Goal: Task Accomplishment & Management: Complete application form

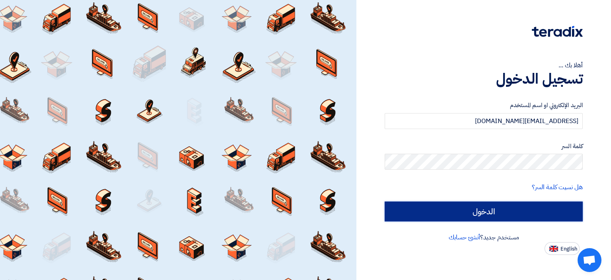
click at [434, 208] on input "الدخول" at bounding box center [484, 211] width 198 height 20
type input "Sign in"
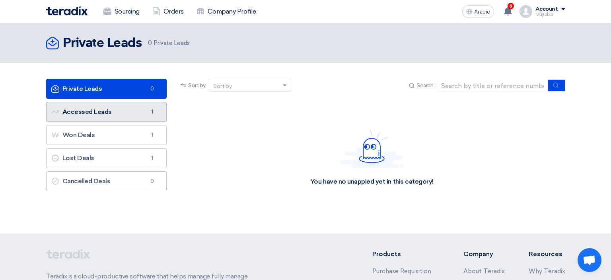
click at [106, 111] on link "Accessed Leads Accessed Leads 1" at bounding box center [106, 112] width 121 height 20
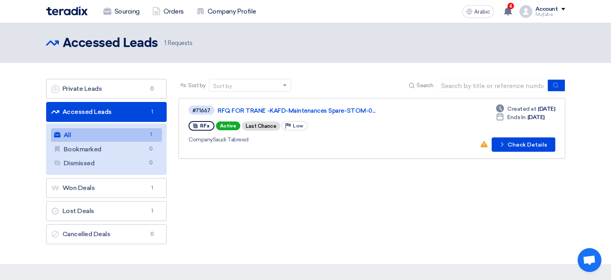
click at [141, 135] on link "All All 1" at bounding box center [106, 135] width 111 height 14
click at [523, 147] on button "Check details Check Details" at bounding box center [524, 144] width 64 height 14
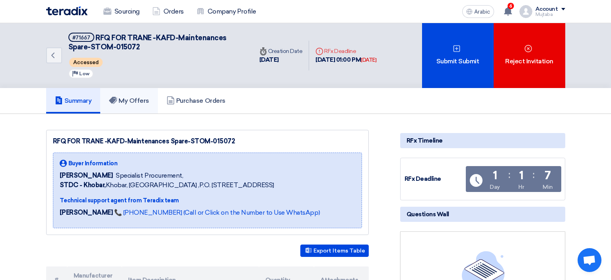
click at [136, 100] on h5 "My Offers" at bounding box center [129, 101] width 40 height 8
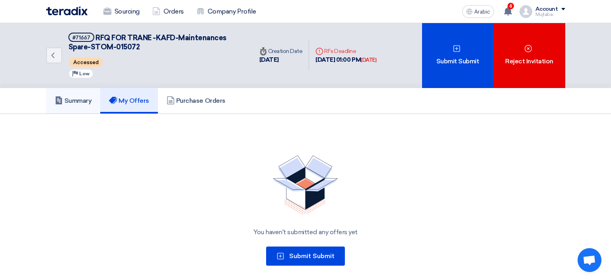
click at [87, 102] on h5 "Summary" at bounding box center [73, 101] width 37 height 8
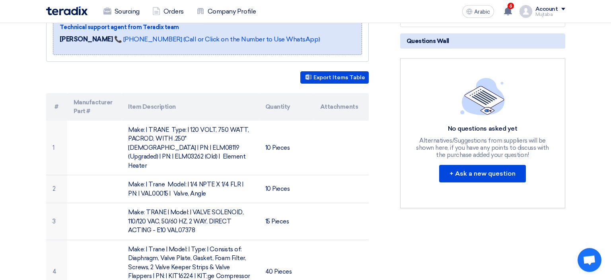
scroll to position [210, 0]
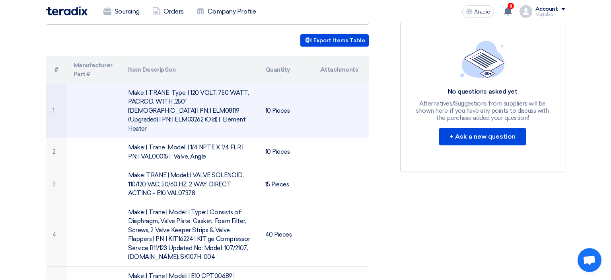
click at [95, 111] on td at bounding box center [94, 111] width 55 height 54
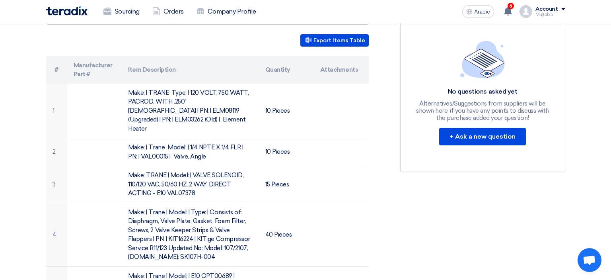
click at [330, 68] on th "Attachments" at bounding box center [341, 69] width 55 height 27
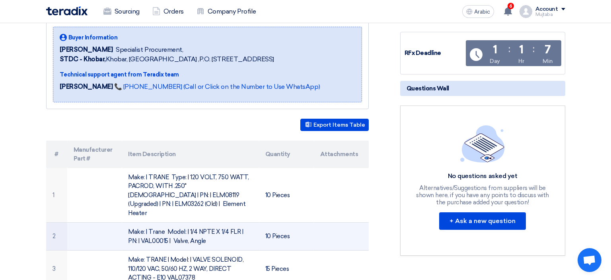
scroll to position [0, 0]
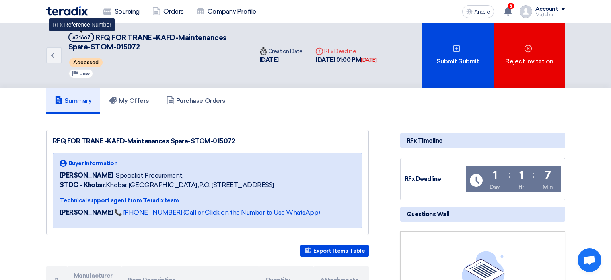
click at [77, 37] on div "#71667" at bounding box center [81, 37] width 18 height 5
click at [121, 35] on span "RFQ FOR TRANE -KAFD-Maintenances Spare-STOM-015072" at bounding box center [147, 42] width 158 height 18
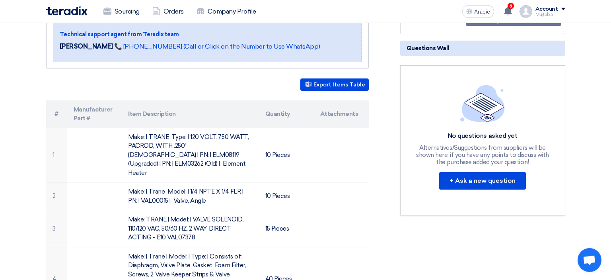
scroll to position [168, 0]
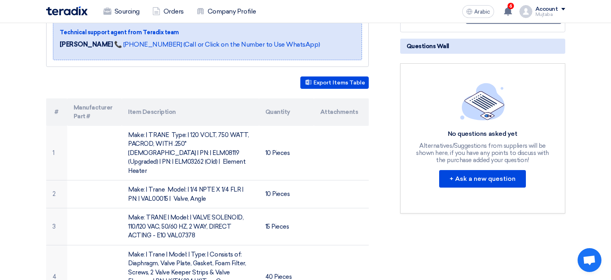
click at [100, 85] on div "Export Items Table" at bounding box center [207, 82] width 323 height 12
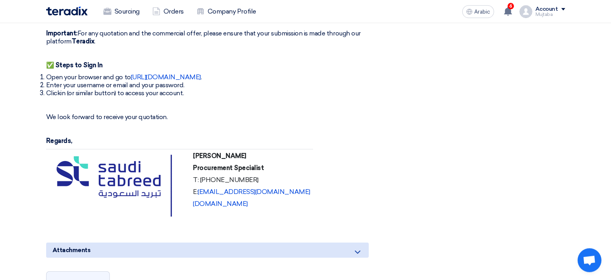
scroll to position [882, 0]
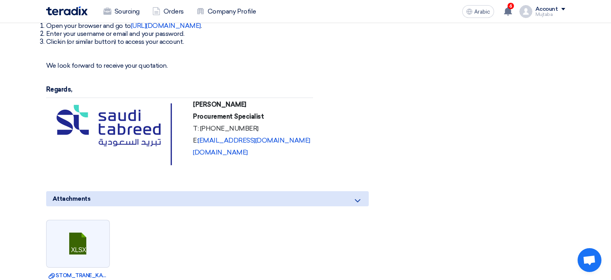
click at [360, 196] on icon at bounding box center [358, 201] width 10 height 10
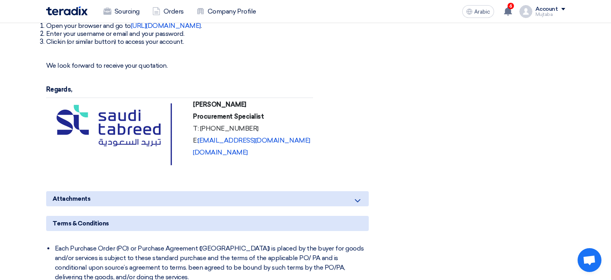
click at [360, 196] on icon at bounding box center [358, 201] width 10 height 10
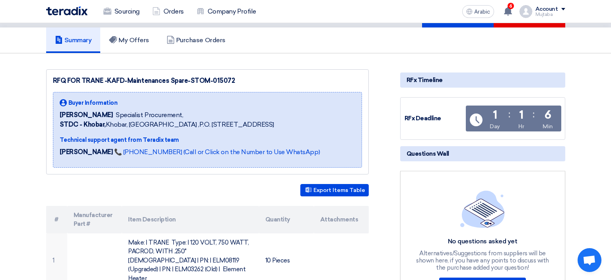
scroll to position [42, 0]
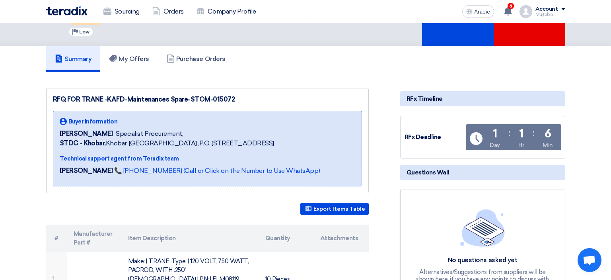
click at [415, 136] on div "RFx Deadline" at bounding box center [434, 136] width 60 height 9
click at [422, 95] on div "RFx Timeline" at bounding box center [482, 98] width 165 height 15
click at [470, 98] on div "RFx Timeline" at bounding box center [482, 98] width 165 height 15
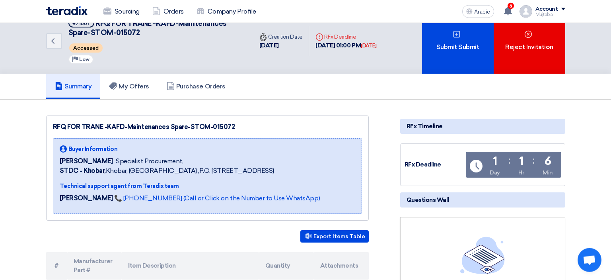
scroll to position [0, 0]
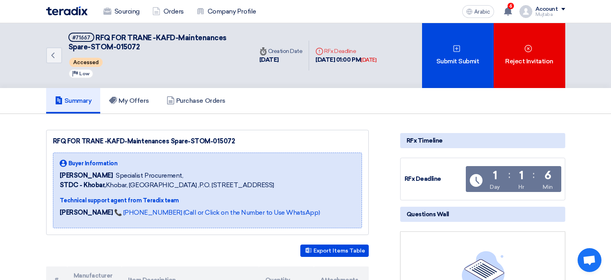
click at [117, 41] on span "RFQ FOR TRANE -KAFD-Maintenances Spare-STOM-015072" at bounding box center [147, 42] width 158 height 18
click at [122, 12] on link "Sourcing" at bounding box center [121, 11] width 49 height 17
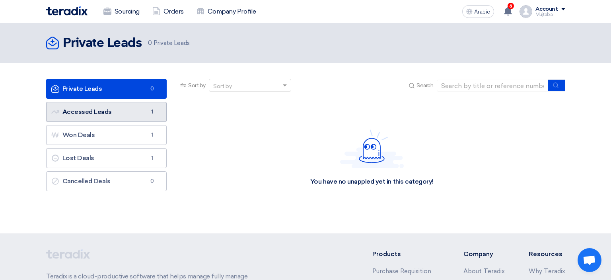
click at [99, 111] on link "Accessed Leads Accessed Leads 1" at bounding box center [106, 112] width 121 height 20
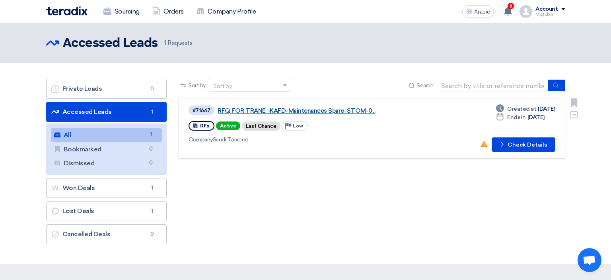
click at [266, 107] on link "RFQ FOR TRANE -KAFD-Maintenances Spare-STOM-0..." at bounding box center [317, 110] width 199 height 7
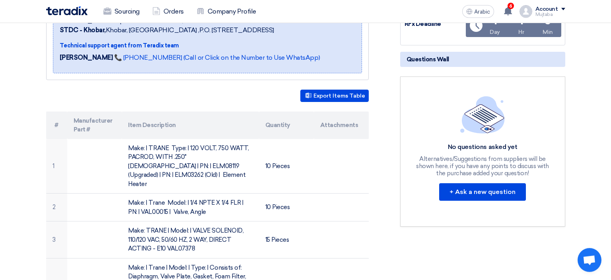
scroll to position [168, 0]
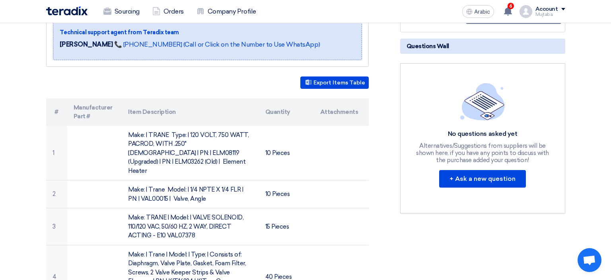
click at [332, 114] on th "Attachments" at bounding box center [341, 111] width 55 height 27
click at [335, 112] on th "Attachments" at bounding box center [341, 111] width 55 height 27
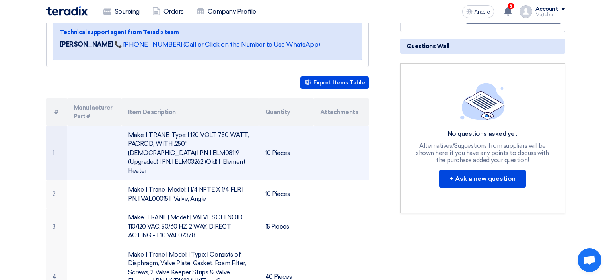
click at [291, 147] on td "10 Pieces" at bounding box center [286, 153] width 55 height 54
click at [290, 147] on td "10 Pieces" at bounding box center [286, 153] width 55 height 54
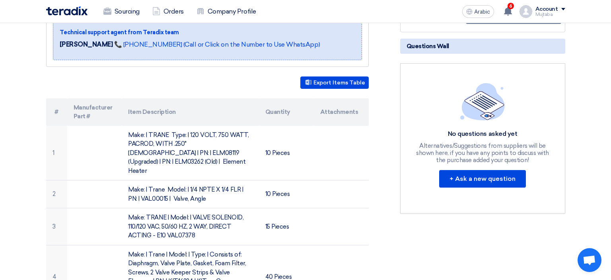
click at [282, 117] on th "Quantity" at bounding box center [286, 111] width 55 height 27
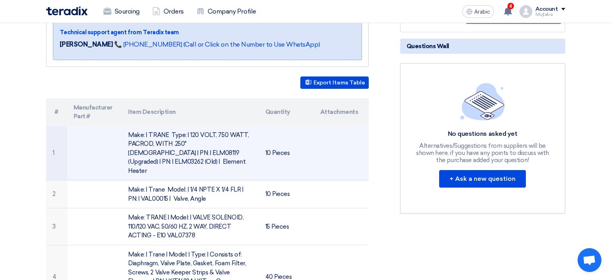
click at [113, 132] on td at bounding box center [94, 153] width 55 height 54
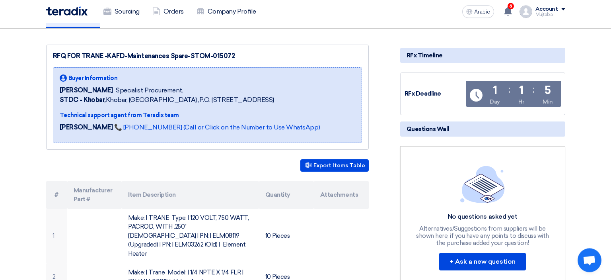
scroll to position [84, 0]
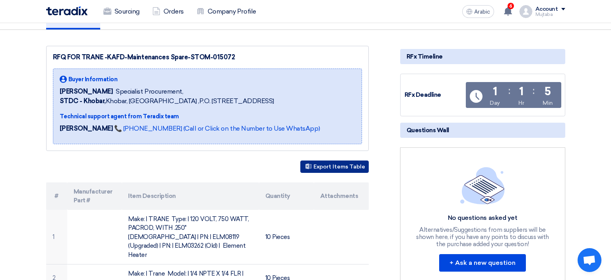
click at [332, 164] on button "Export Items Table" at bounding box center [334, 166] width 68 height 12
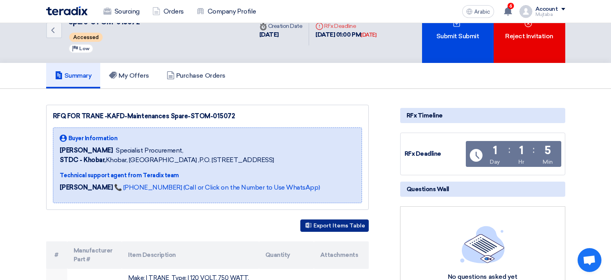
scroll to position [0, 0]
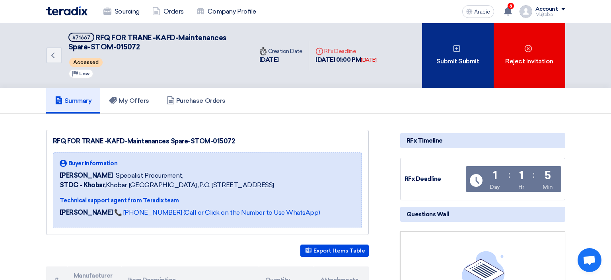
click at [450, 59] on div "Submit Submit" at bounding box center [458, 55] width 72 height 65
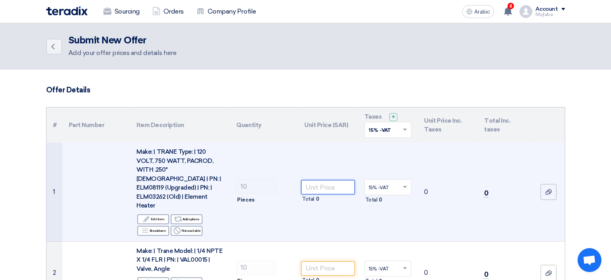
click at [322, 180] on input "number" at bounding box center [328, 187] width 54 height 14
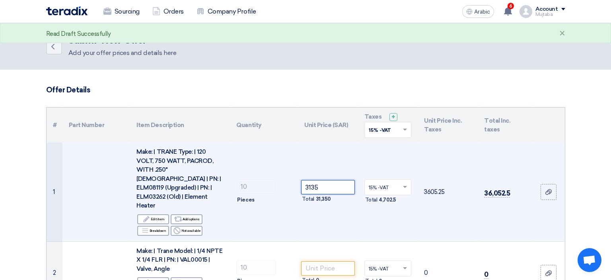
type input "3135"
click at [273, 208] on td "10 Pieces" at bounding box center [264, 191] width 68 height 99
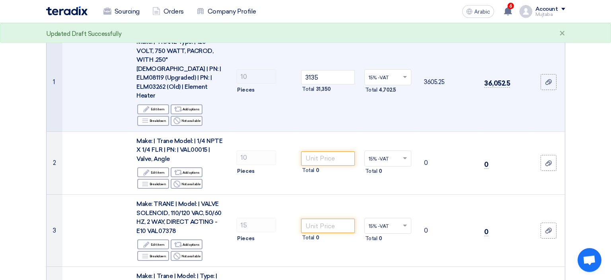
scroll to position [126, 0]
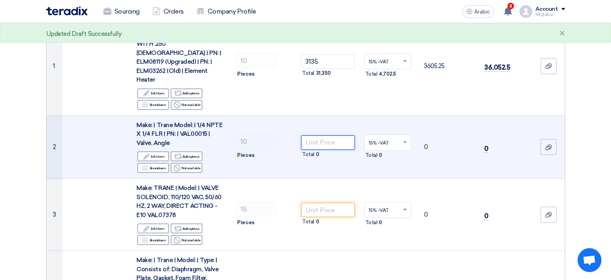
click at [315, 135] on input "number" at bounding box center [328, 142] width 54 height 14
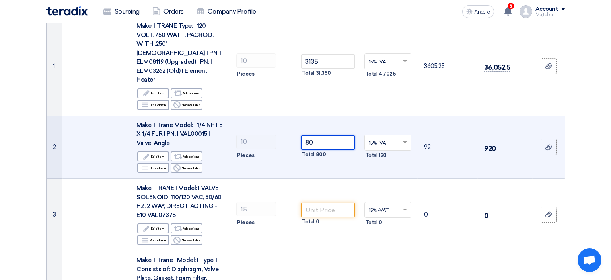
type input "80"
click at [260, 144] on td "10 Pieces" at bounding box center [264, 146] width 68 height 63
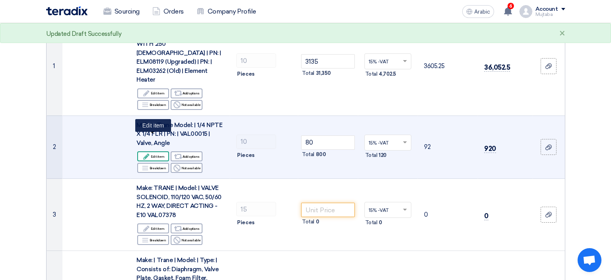
click at [159, 151] on div "Edit Edit item" at bounding box center [153, 156] width 32 height 10
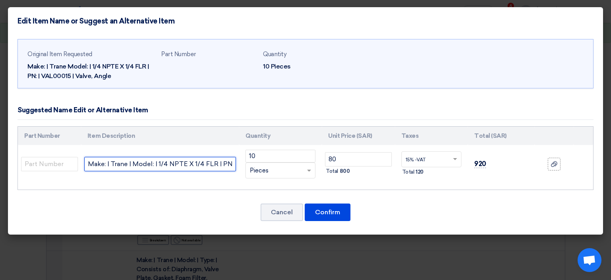
click at [217, 165] on input "Make: | Trane | Model: | 1/4 NPTE X 1/4 FLR | PN: | VAL00015 | Valve, Angle" at bounding box center [160, 164] width 152 height 14
paste input "VAL11187"
type input "Make: | Trane | Model: | 1/4 NPTE X 1/4 FLR | PN: | VAL00015 | Valve, Angle NEW…"
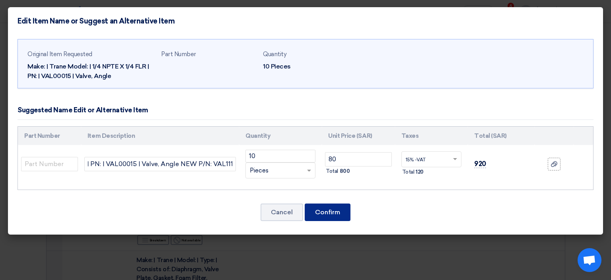
click at [325, 214] on button "Confirm" at bounding box center [328, 211] width 46 height 17
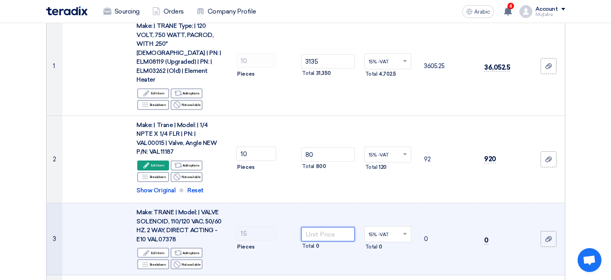
click at [325, 227] on input "number" at bounding box center [328, 234] width 54 height 14
type input "920"
click at [319, 203] on td "920 Total 13,800" at bounding box center [328, 239] width 60 height 72
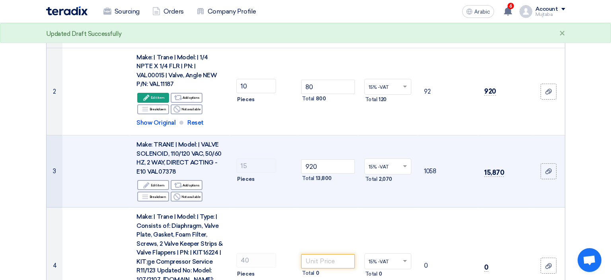
scroll to position [210, 0]
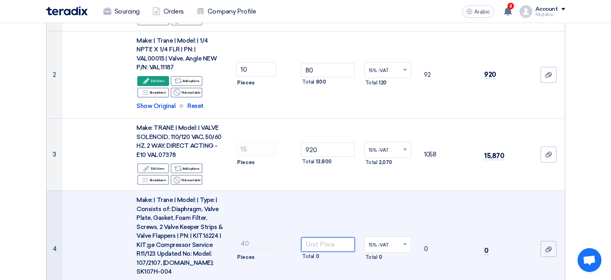
click at [319, 237] on input "number" at bounding box center [328, 244] width 54 height 14
type input "850"
click at [326, 191] on td "850 Total 34,000" at bounding box center [328, 249] width 60 height 117
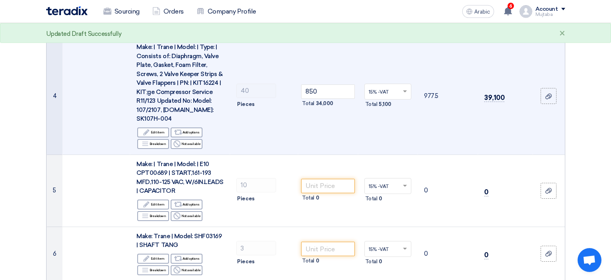
scroll to position [378, 0]
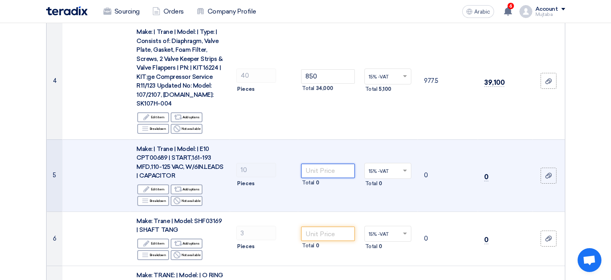
click at [321, 163] on input "number" at bounding box center [328, 170] width 54 height 14
type input "315"
click at [275, 179] on div "Pieces" at bounding box center [263, 184] width 55 height 10
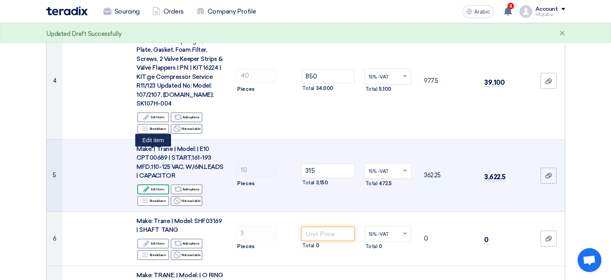
click at [154, 184] on div "Edit Edit item" at bounding box center [153, 189] width 32 height 10
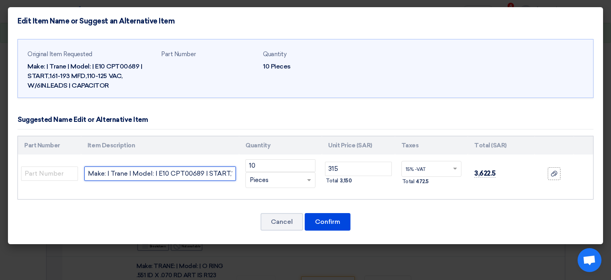
click at [211, 176] on input "Make: | Trane | Model: | E10 CPT00689 | START,161-193 MFD,110-125 VAC, W/6IN.LE…" at bounding box center [160, 173] width 152 height 14
paste input "CPT01767"
type input "Make: | Trane | Model: | E10 CPT00689 | START,161-193 MFD,110-125 VAC, W/6IN.LE…"
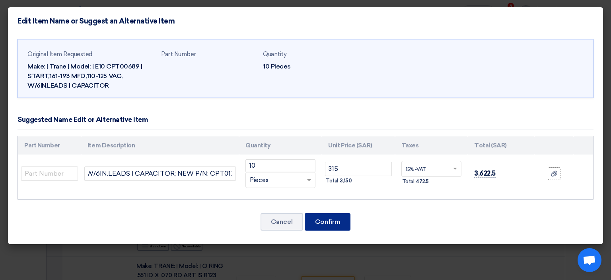
click at [341, 222] on button "Confirm" at bounding box center [328, 221] width 46 height 17
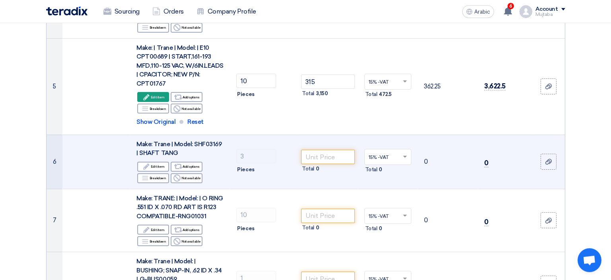
scroll to position [462, 0]
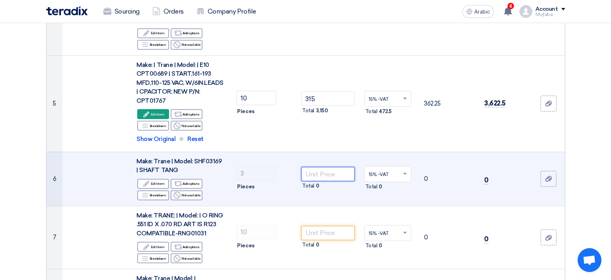
click at [329, 167] on input "number" at bounding box center [328, 174] width 54 height 14
type input "10750"
click at [249, 160] on td "3 Pieces" at bounding box center [264, 179] width 68 height 54
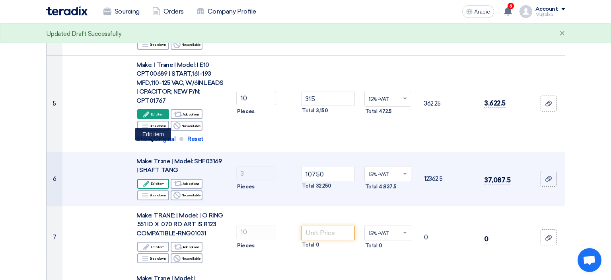
click at [160, 179] on div "Edit Edit item" at bounding box center [153, 184] width 32 height 10
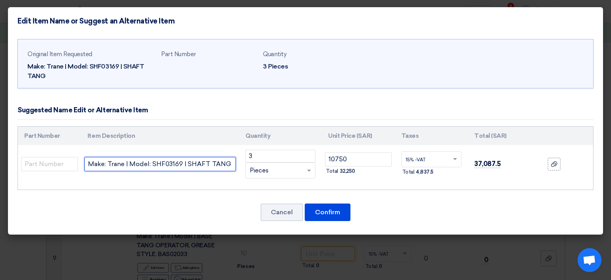
click at [218, 169] on input "Make: Trane | Model: SHF03169 | SHAFT TANG" at bounding box center [160, 164] width 152 height 14
paste input "OPR00330"
type input "Make: Trane | Model: SHF03169 | SHAFT TANG; NEW P/N: OPR00330"
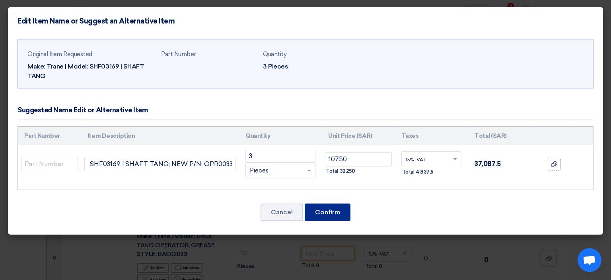
click at [323, 209] on button "Confirm" at bounding box center [328, 211] width 46 height 17
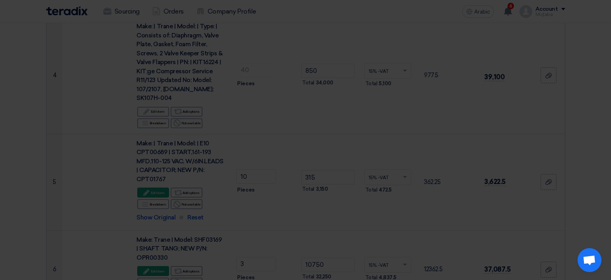
scroll to position [462, 0]
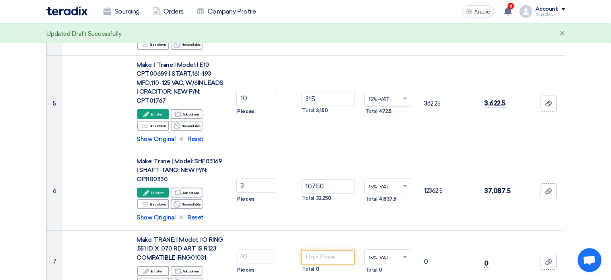
click at [386, 278] on tbody "1 Make: | TRANE Type: | 120 VOLT, 750 WATT, PACROD, WITH .250" [DEMOGRAPHIC_DAT…" at bounding box center [306, 185] width 518 height 1008
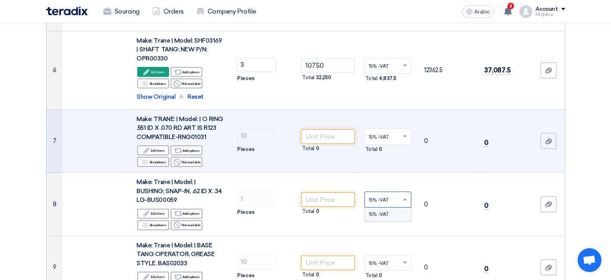
scroll to position [564, 0]
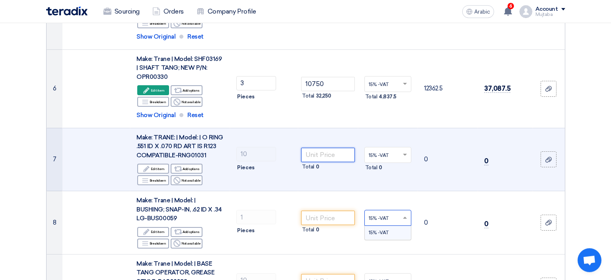
click at [325, 148] on input "number" at bounding box center [328, 155] width 54 height 14
type input "37"
click at [321, 145] on td "37 Total 370" at bounding box center [328, 159] width 60 height 63
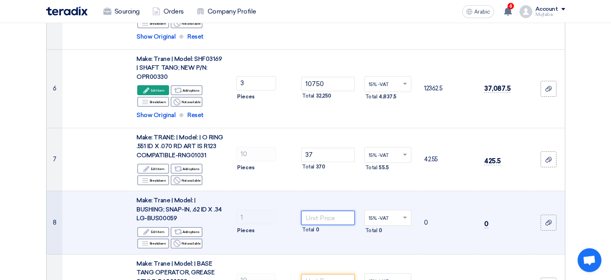
click at [326, 210] on input "number" at bounding box center [328, 217] width 54 height 14
type input "155"
click at [275, 203] on td "1 Pieces" at bounding box center [264, 222] width 68 height 63
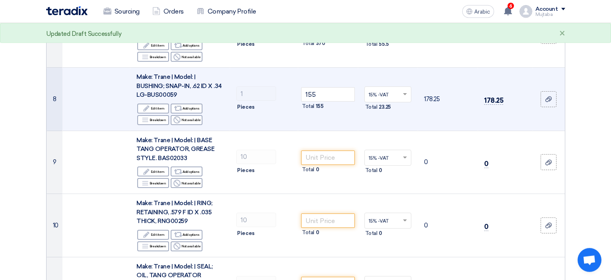
scroll to position [690, 0]
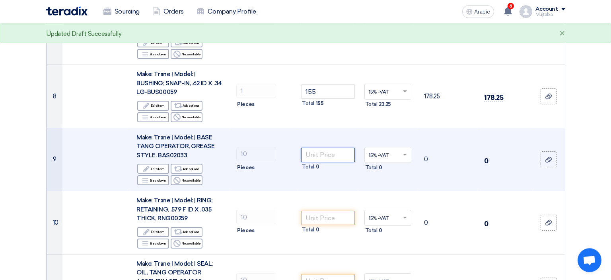
click at [324, 148] on input "number" at bounding box center [328, 155] width 54 height 14
type input "2730"
click at [284, 141] on td "10 Pieces" at bounding box center [264, 159] width 68 height 63
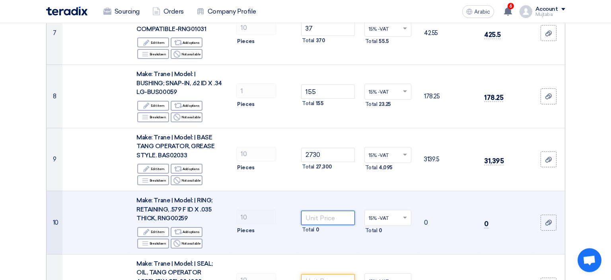
click at [321, 210] on input "number" at bounding box center [328, 217] width 54 height 14
type input "19"
click at [295, 191] on td "10 Pieces" at bounding box center [264, 222] width 68 height 63
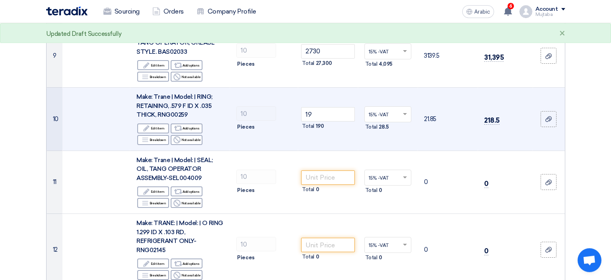
scroll to position [816, 0]
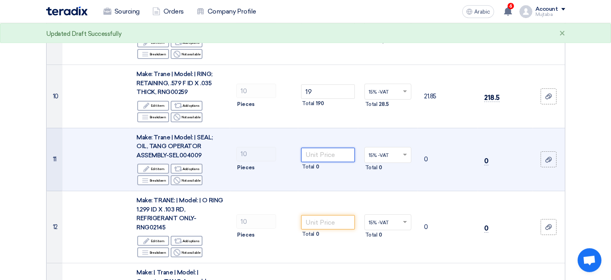
click at [323, 148] on input "number" at bounding box center [328, 155] width 54 height 14
type input "145"
click at [287, 146] on td "10 Pieces" at bounding box center [264, 159] width 68 height 63
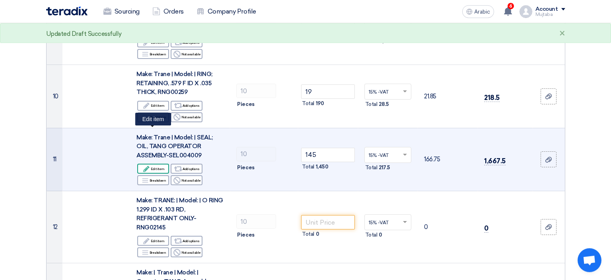
click at [161, 163] on div "Edit Edit item" at bounding box center [153, 168] width 32 height 10
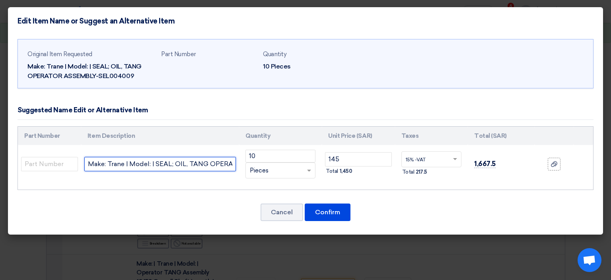
click at [217, 163] on input "Make: Trane | Model: | SEAL; OIL, TANG OPERATOR ASSEMBLY-SEL00409" at bounding box center [160, 164] width 152 height 14
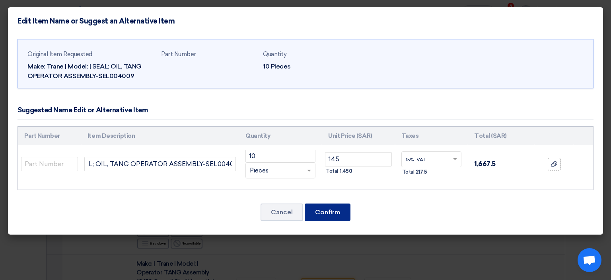
click at [320, 212] on button "Confirm" at bounding box center [328, 211] width 46 height 17
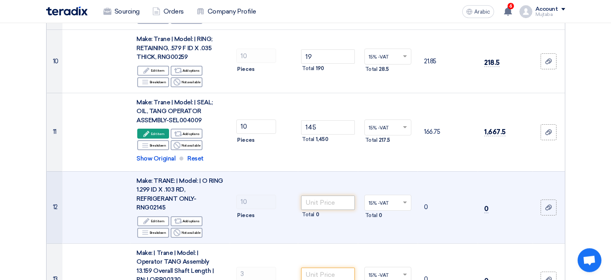
scroll to position [867, 0]
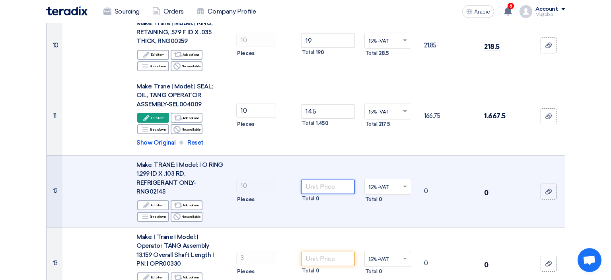
click at [325, 179] on input "number" at bounding box center [328, 186] width 54 height 14
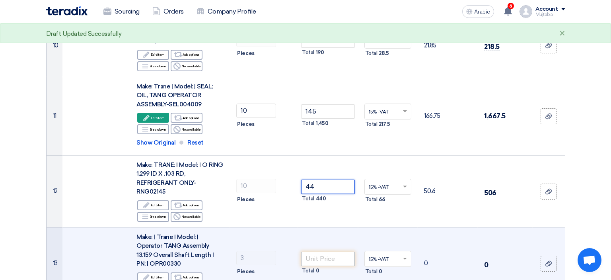
type input "44"
click at [340, 251] on input "number" at bounding box center [328, 258] width 54 height 14
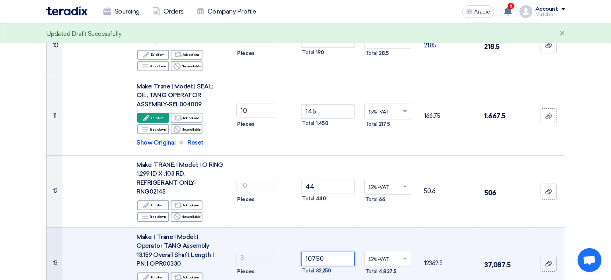
type input "10750"
click at [352, 227] on td "10750 Total 32,250" at bounding box center [328, 263] width 60 height 72
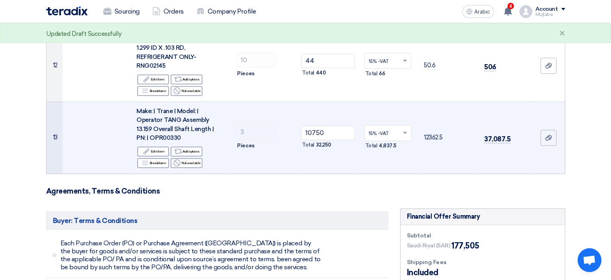
scroll to position [993, 0]
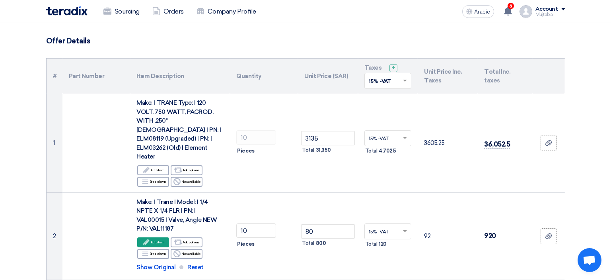
scroll to position [42, 0]
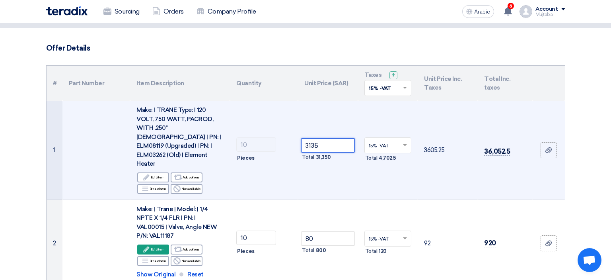
click at [322, 138] on input "3135" at bounding box center [328, 145] width 54 height 14
click at [327, 161] on td "3135 Total 31,350" at bounding box center [328, 150] width 60 height 99
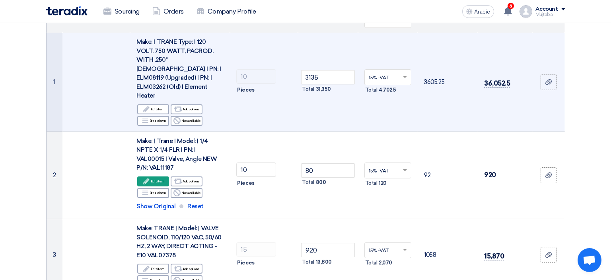
scroll to position [168, 0]
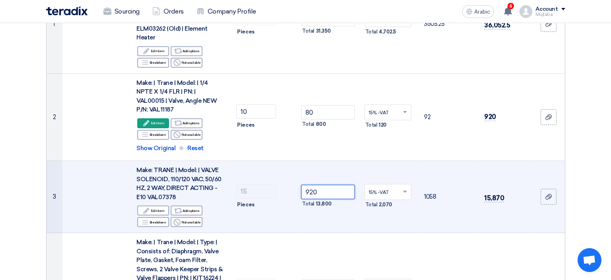
click at [325, 185] on input "920" at bounding box center [328, 192] width 54 height 14
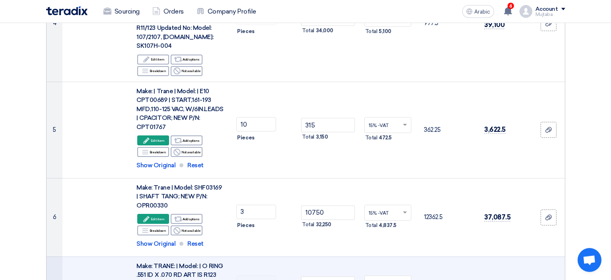
scroll to position [462, 0]
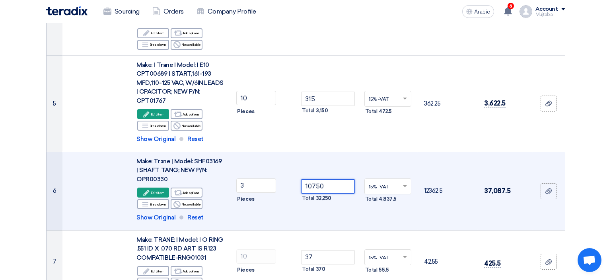
click at [327, 179] on input "10750" at bounding box center [328, 186] width 54 height 14
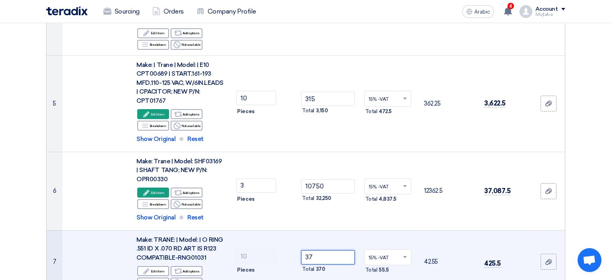
click at [321, 250] on input "37" at bounding box center [328, 257] width 54 height 14
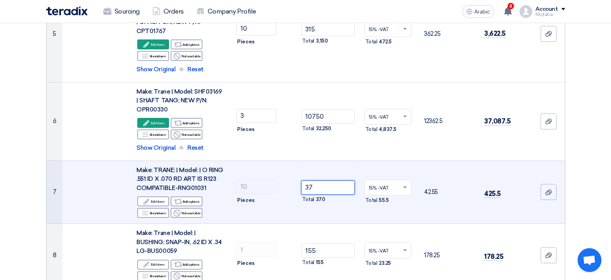
scroll to position [546, 0]
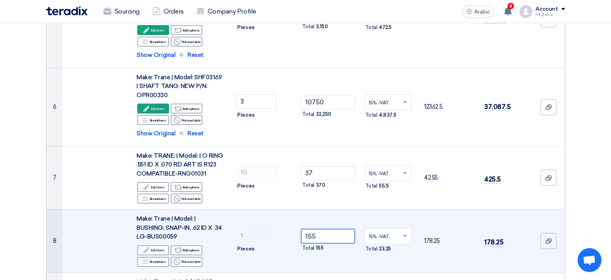
click at [328, 229] on input "155" at bounding box center [328, 236] width 54 height 14
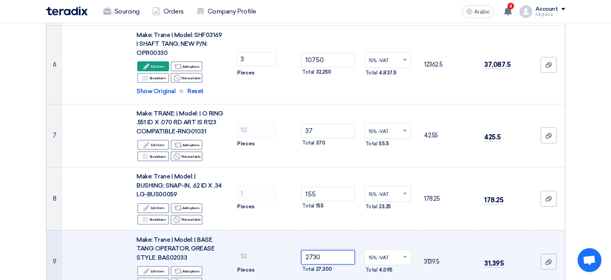
click at [329, 250] on input "2730" at bounding box center [328, 257] width 54 height 14
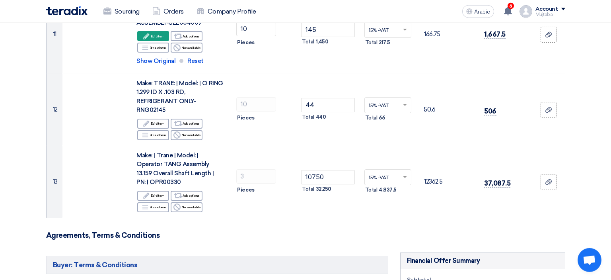
scroll to position [966, 0]
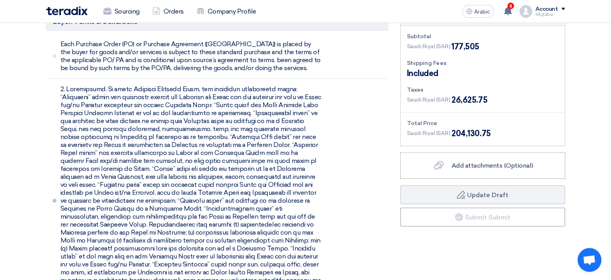
scroll to position [1176, 0]
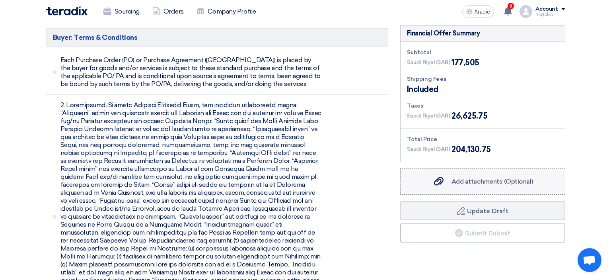
click at [488, 177] on span "Add attachments (Optional)" at bounding box center [492, 181] width 82 height 8
click at [0, 0] on input "Add attachments (Optional) Add attachments (Optional)" at bounding box center [0, 0] width 0 height 0
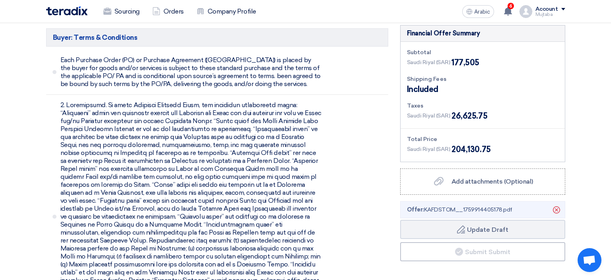
click at [457, 205] on span "Offer: KAFDSTOM__1759914405178.pdf" at bounding box center [459, 209] width 105 height 8
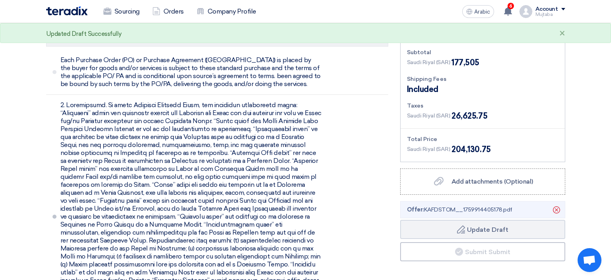
click at [256, 146] on span at bounding box center [191, 216] width 262 height 231
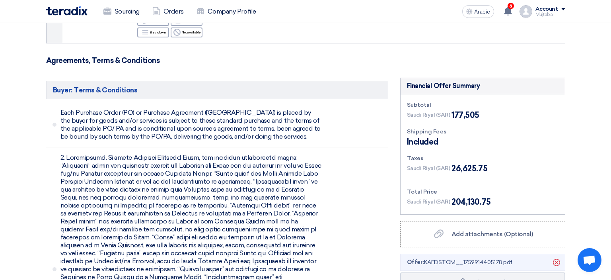
scroll to position [1218, 0]
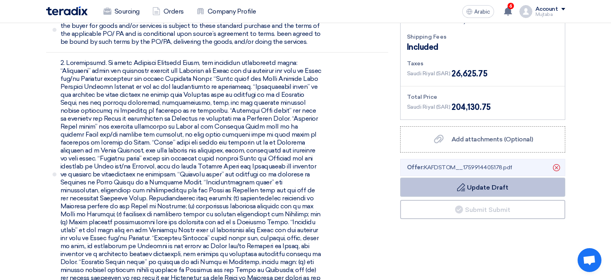
click at [481, 177] on button "Draft Update Draft" at bounding box center [482, 186] width 165 height 19
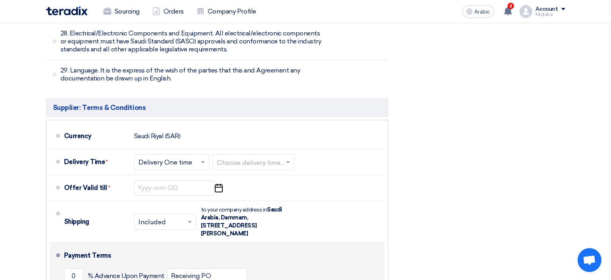
scroll to position [3598, 0]
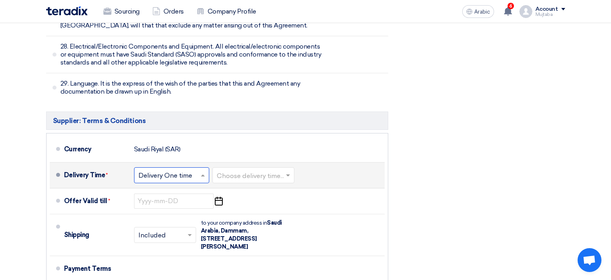
click at [206, 171] on span at bounding box center [204, 175] width 10 height 8
click at [181, 188] on span "Multiple delivery times" at bounding box center [172, 192] width 69 height 8
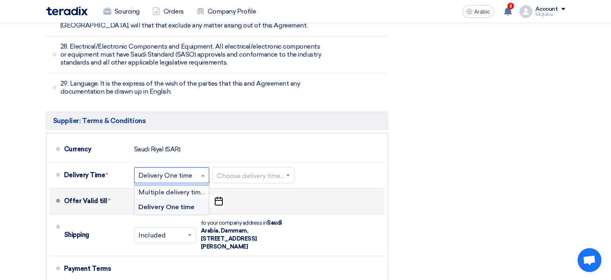
scroll to position [3661, 0]
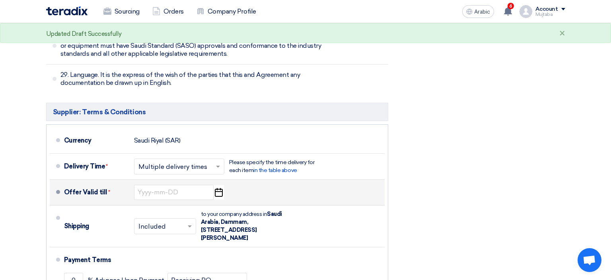
click at [218, 185] on icon "Pick a date" at bounding box center [218, 192] width 11 height 14
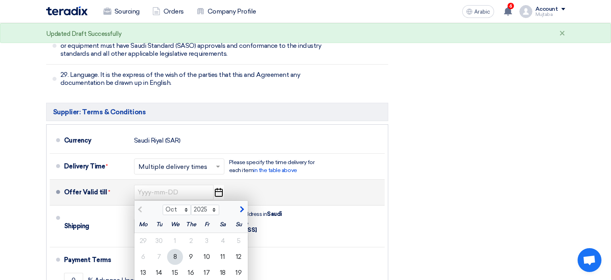
click at [241, 206] on span "button" at bounding box center [241, 209] width 4 height 7
select select "11"
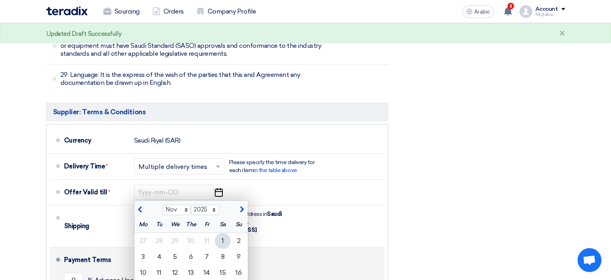
type input "[DATE]"
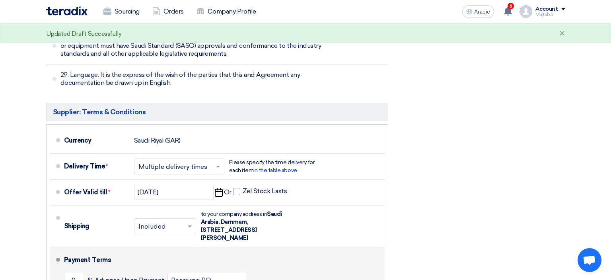
click at [323, 250] on div "Payment Terms" at bounding box center [219, 259] width 311 height 19
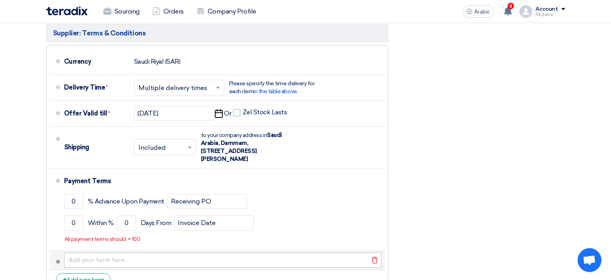
scroll to position [3744, 0]
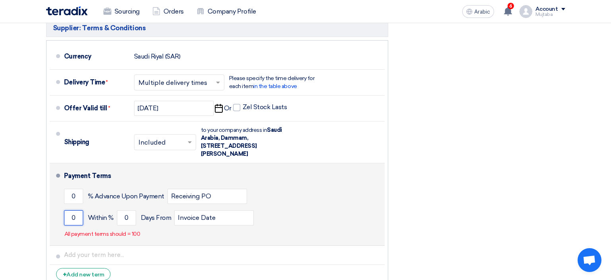
click at [82, 210] on input "0" at bounding box center [73, 217] width 19 height 15
type input "1"
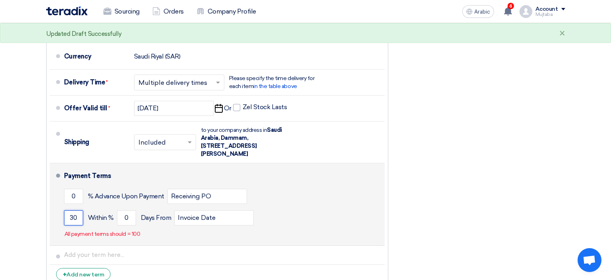
type input "30"
type input "100"
click at [196, 166] on div "Payment Terms 0 % Advance Upon Payment Receiving PO 30 Within % 100" at bounding box center [222, 204] width 317 height 76
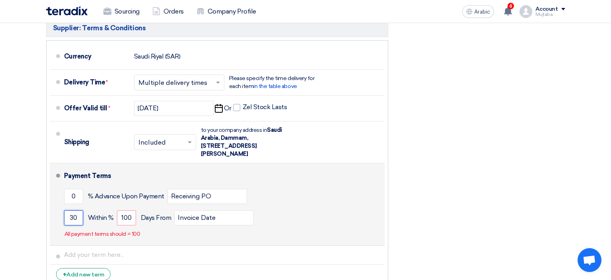
click at [78, 210] on input "30" at bounding box center [73, 217] width 19 height 15
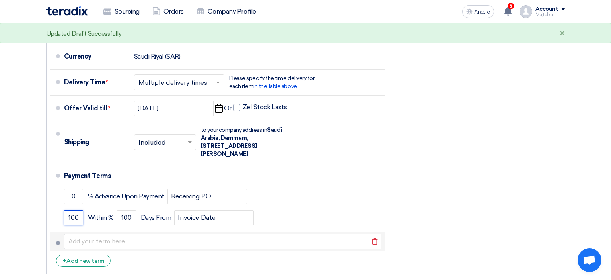
type input "100"
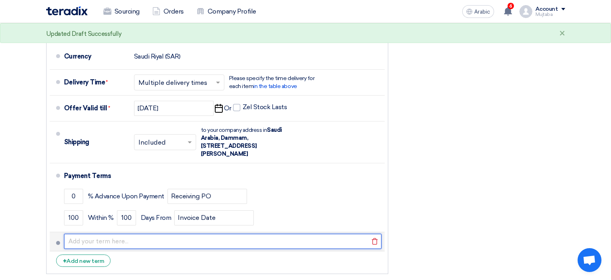
click at [146, 233] on input "text" at bounding box center [222, 240] width 317 height 15
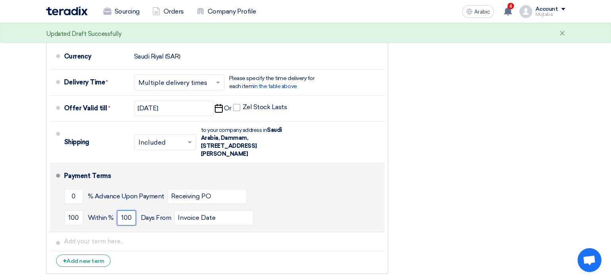
click at [131, 210] on input "100" at bounding box center [126, 217] width 19 height 15
type input "30"
click at [309, 207] on div "100 Within % 30 Days From Invoice Date" at bounding box center [222, 217] width 317 height 21
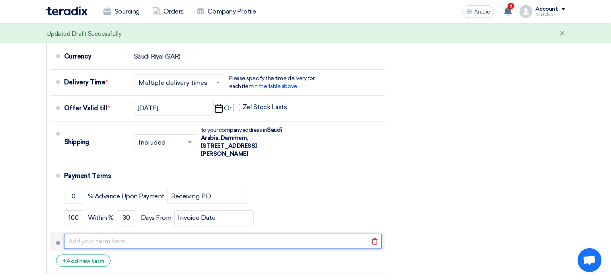
click at [193, 233] on input "text" at bounding box center [222, 240] width 317 height 15
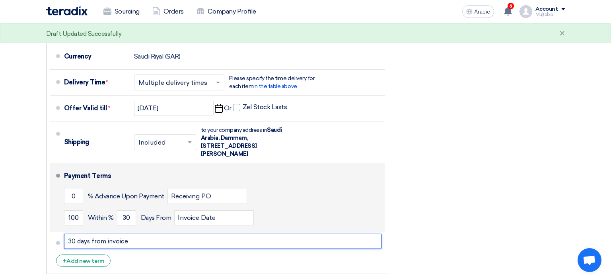
type input "30 days from invoice"
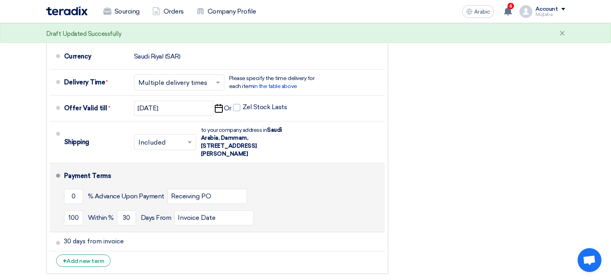
click at [333, 185] on div "0 % Advance Upon Payment Receiving PO" at bounding box center [222, 195] width 317 height 21
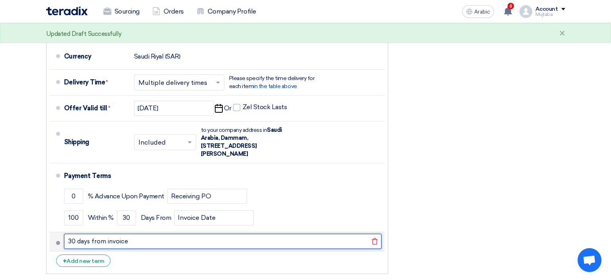
click at [154, 233] on input "30 days from invoice" at bounding box center [222, 240] width 317 height 15
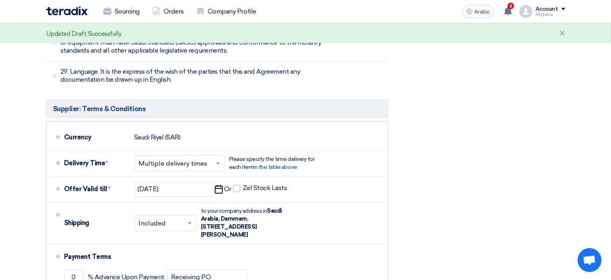
scroll to position [3650, 0]
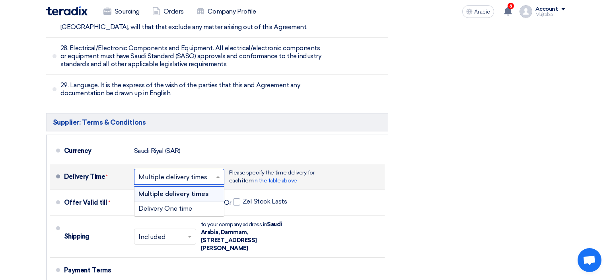
click at [221, 173] on span at bounding box center [219, 177] width 10 height 8
click at [202, 190] on span "Multiple delivery times" at bounding box center [173, 194] width 70 height 8
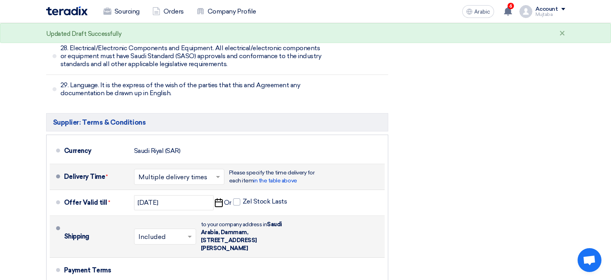
click at [193, 232] on span at bounding box center [191, 236] width 10 height 8
click at [177, 246] on div "Included" at bounding box center [164, 253] width 61 height 15
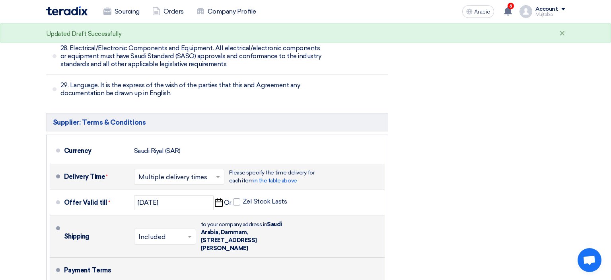
click at [289, 260] on div "Payment Terms" at bounding box center [219, 269] width 311 height 19
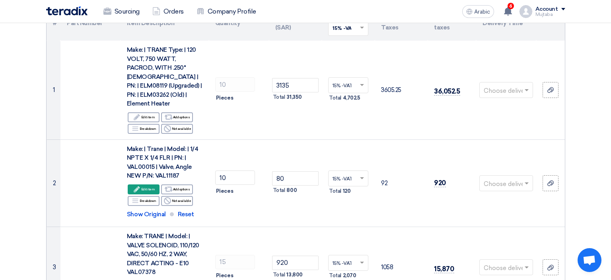
scroll to position [0, 0]
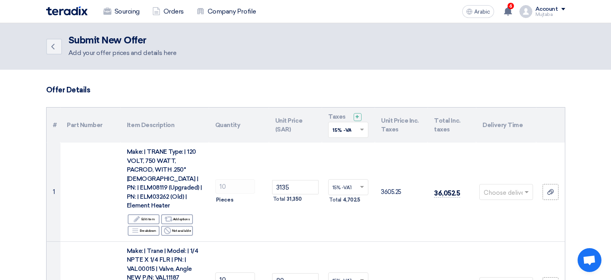
click at [94, 52] on div "Add your offer prices and details here" at bounding box center [122, 53] width 108 height 10
click at [101, 43] on h2 "Submit New Offer" at bounding box center [122, 40] width 108 height 11
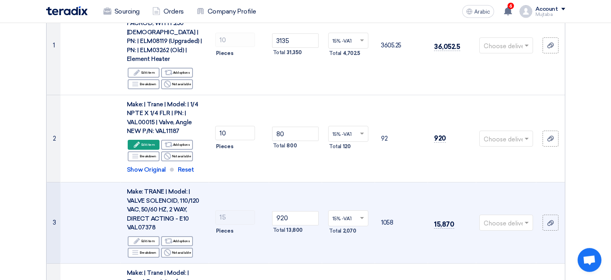
scroll to position [84, 0]
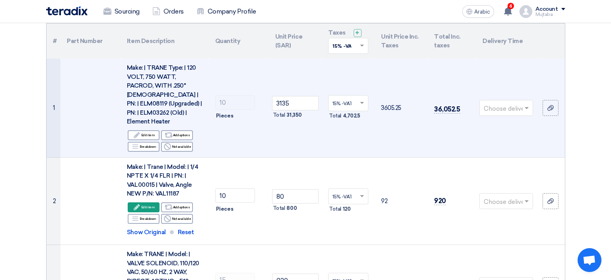
click at [524, 107] on span at bounding box center [528, 107] width 10 height 9
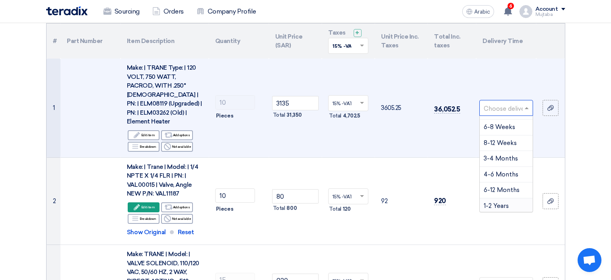
scroll to position [76, 0]
click at [503, 154] on span "3-4 Months" at bounding box center [501, 157] width 34 height 7
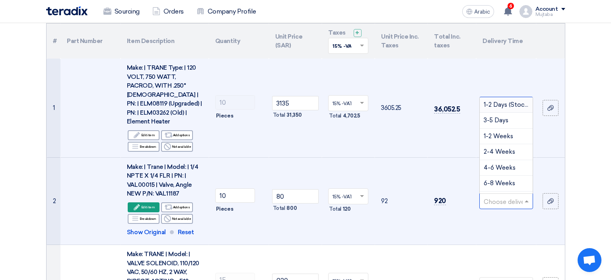
click at [529, 196] on span at bounding box center [528, 200] width 10 height 9
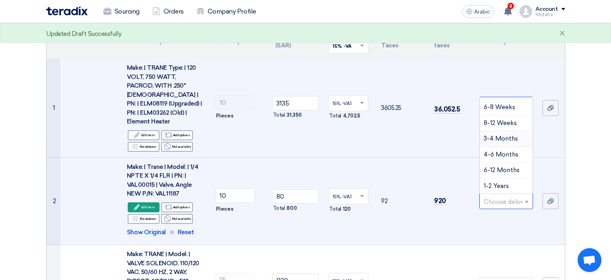
click at [503, 135] on span "3-4 Months" at bounding box center [501, 138] width 34 height 7
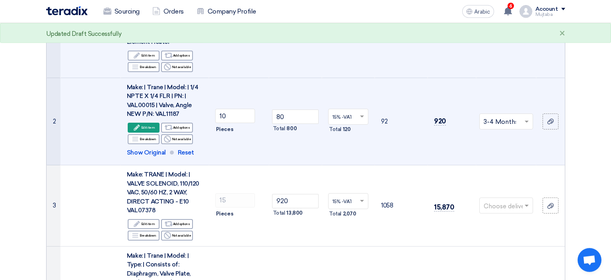
scroll to position [168, 0]
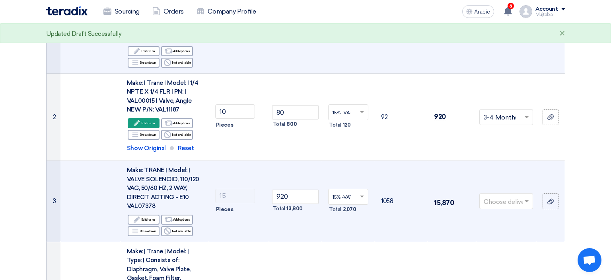
click at [527, 196] on span at bounding box center [528, 200] width 10 height 9
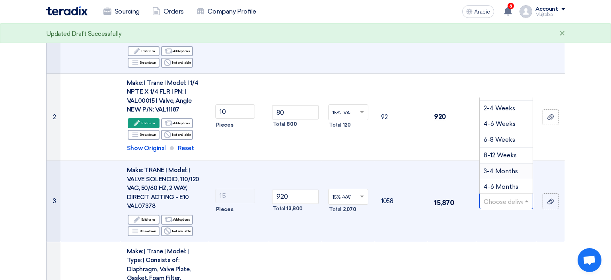
scroll to position [76, 0]
click at [503, 132] on div "3-4 Months" at bounding box center [506, 139] width 53 height 16
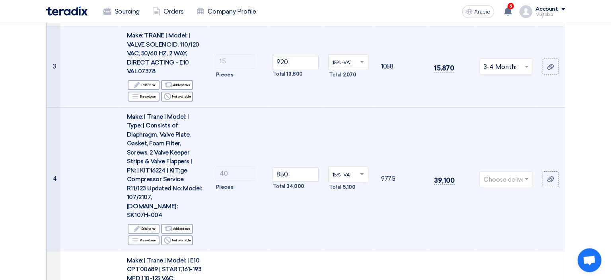
scroll to position [336, 0]
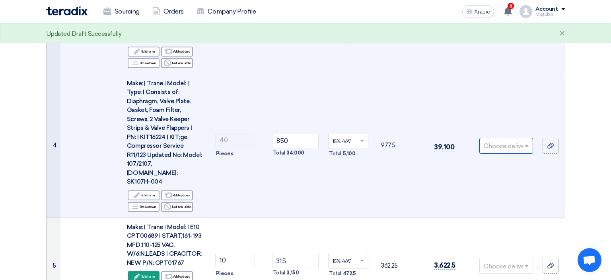
click at [526, 139] on div at bounding box center [506, 145] width 53 height 13
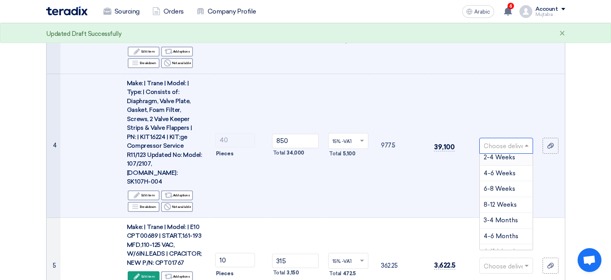
scroll to position [76, 0]
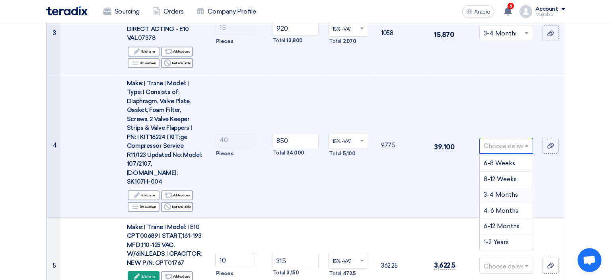
click at [505, 191] on span "3-4 Months" at bounding box center [501, 194] width 34 height 7
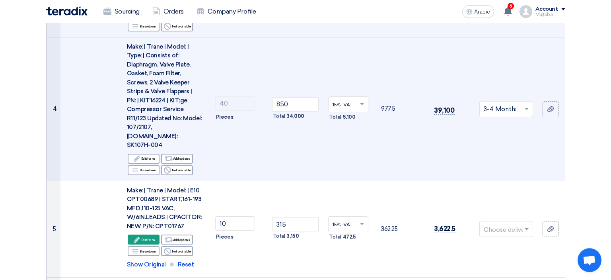
scroll to position [462, 0]
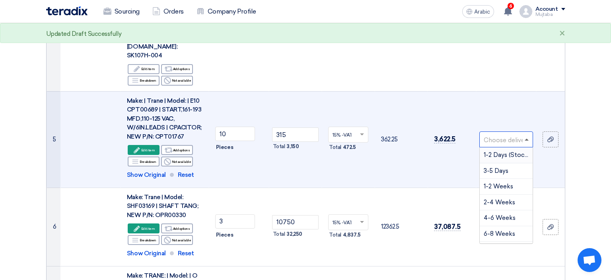
click at [526, 138] on span at bounding box center [527, 139] width 4 height 2
click at [505, 185] on span "3-4 Months" at bounding box center [501, 188] width 34 height 7
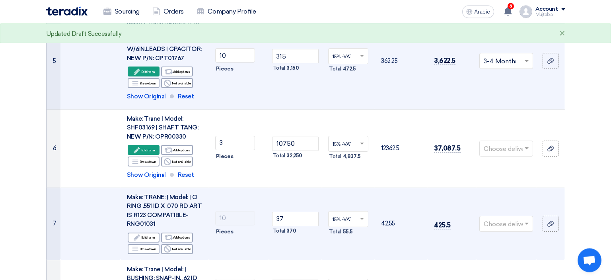
scroll to position [546, 0]
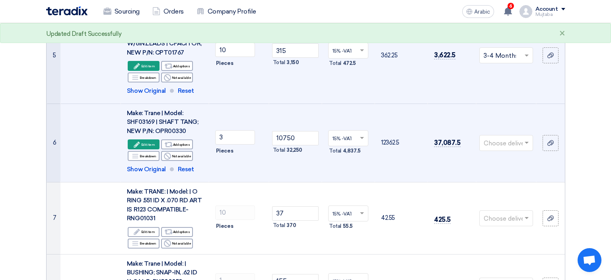
click at [527, 136] on div at bounding box center [506, 142] width 53 height 13
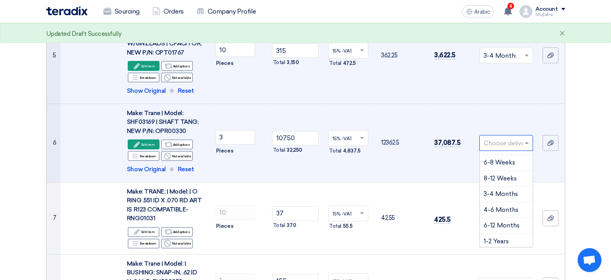
scroll to position [76, 0]
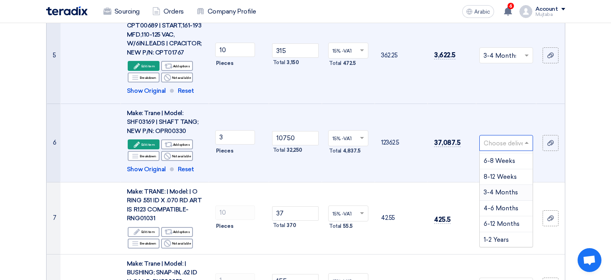
click at [498, 189] on span "3-4 Months" at bounding box center [501, 192] width 34 height 7
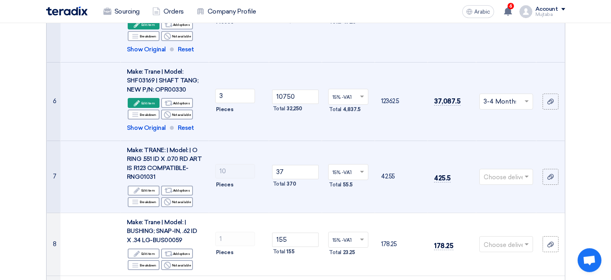
scroll to position [588, 0]
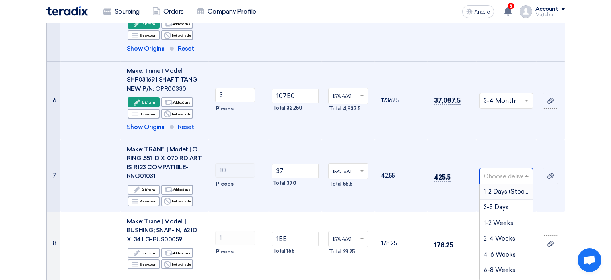
click at [524, 171] on span at bounding box center [528, 175] width 10 height 9
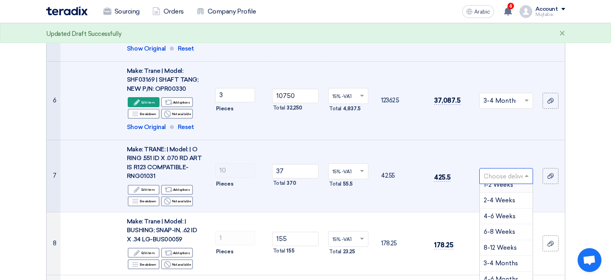
scroll to position [76, 0]
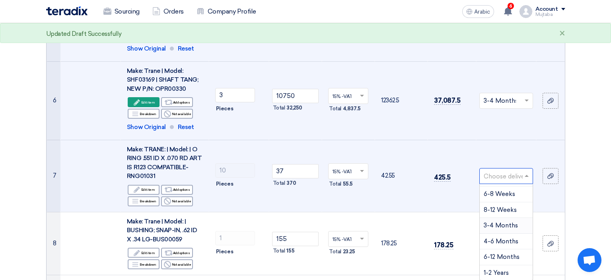
click at [500, 218] on div "3-4 Months" at bounding box center [506, 226] width 53 height 16
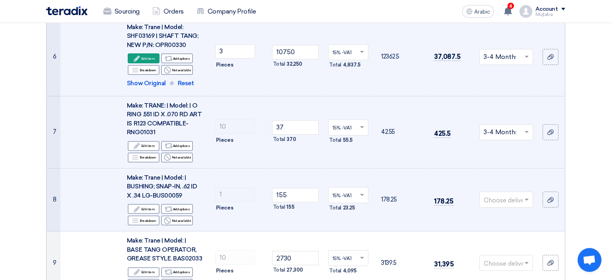
scroll to position [672, 0]
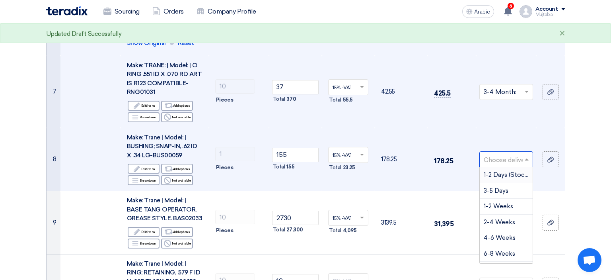
click at [529, 153] on div at bounding box center [506, 159] width 53 height 13
click at [503, 205] on span "3-4 Months" at bounding box center [501, 208] width 34 height 7
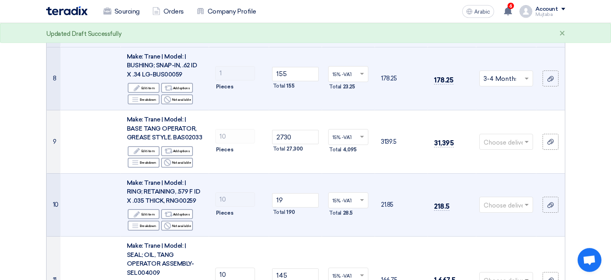
scroll to position [756, 0]
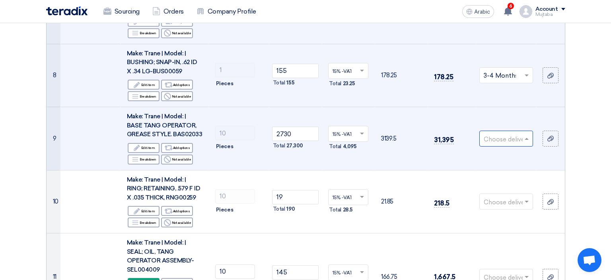
click at [529, 134] on span at bounding box center [528, 138] width 10 height 9
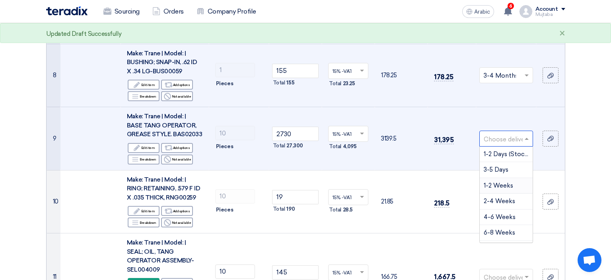
scroll to position [76, 0]
click at [506, 184] on span "3-4 Months" at bounding box center [501, 187] width 34 height 7
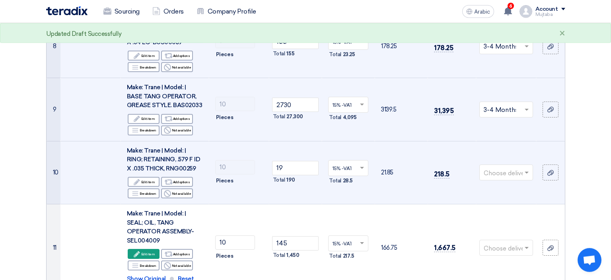
scroll to position [798, 0]
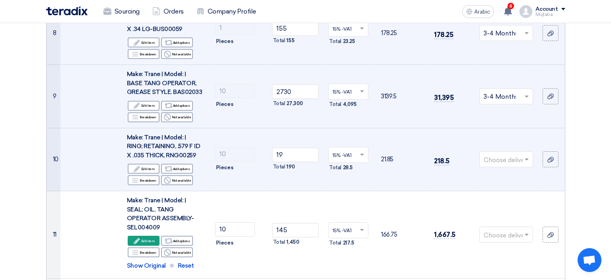
click at [529, 155] on span at bounding box center [528, 159] width 10 height 9
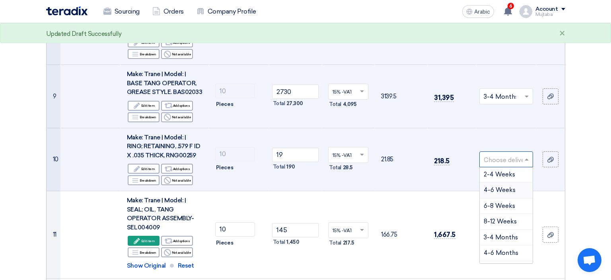
scroll to position [76, 0]
click at [494, 205] on span "3-4 Months" at bounding box center [501, 208] width 34 height 7
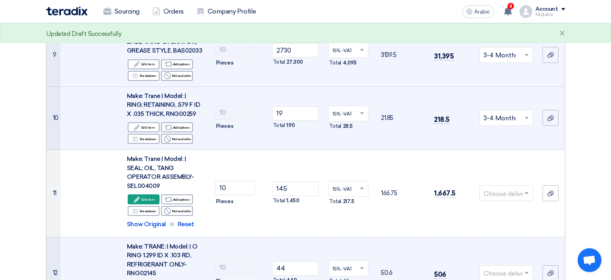
scroll to position [882, 0]
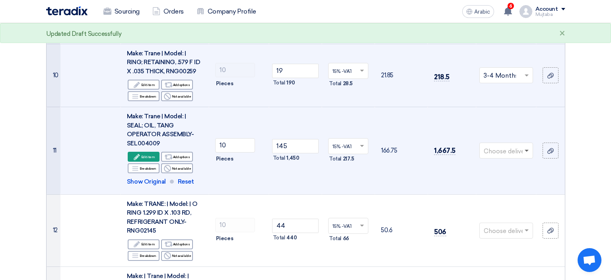
click at [528, 146] on span at bounding box center [528, 150] width 10 height 9
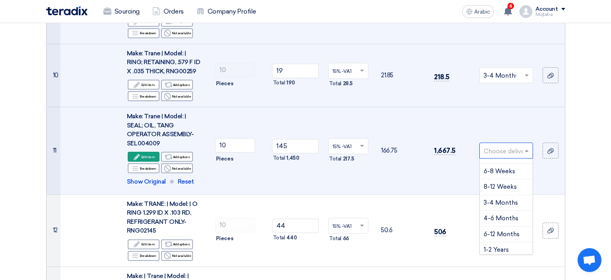
scroll to position [76, 0]
click at [502, 196] on span "3-4 Months" at bounding box center [501, 199] width 34 height 7
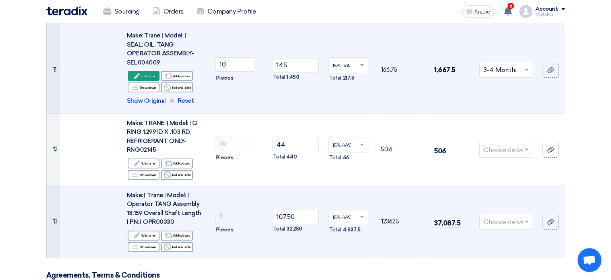
scroll to position [966, 0]
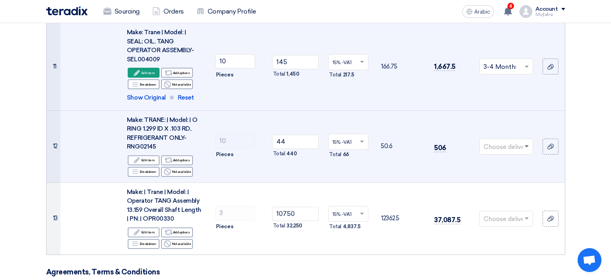
click at [527, 145] on span at bounding box center [527, 146] width 4 height 3
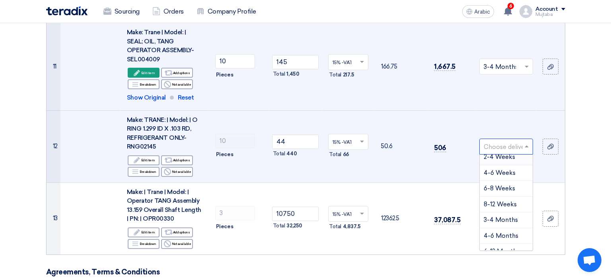
scroll to position [76, 0]
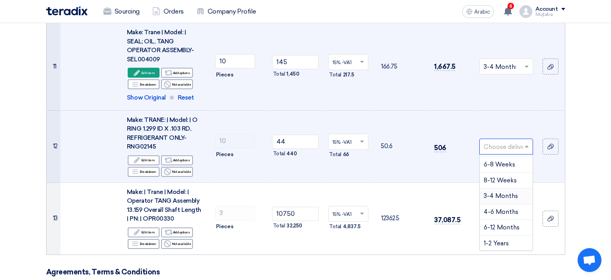
click at [499, 192] on span "3-4 Months" at bounding box center [501, 195] width 34 height 7
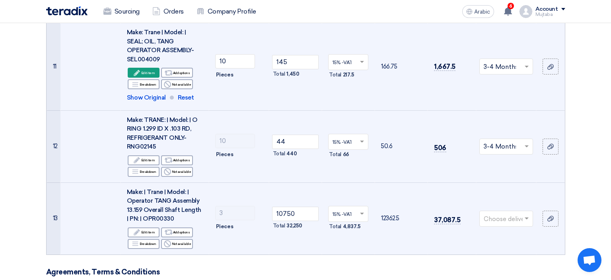
click at [523, 214] on span at bounding box center [528, 218] width 10 height 9
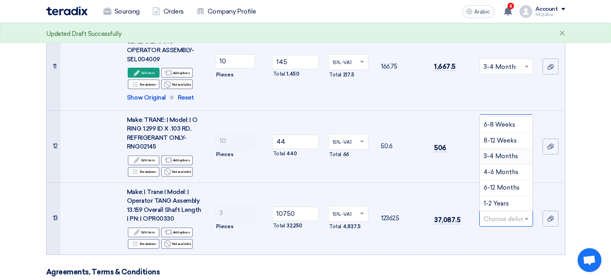
click at [500, 152] on span "3-4 Months" at bounding box center [501, 155] width 34 height 7
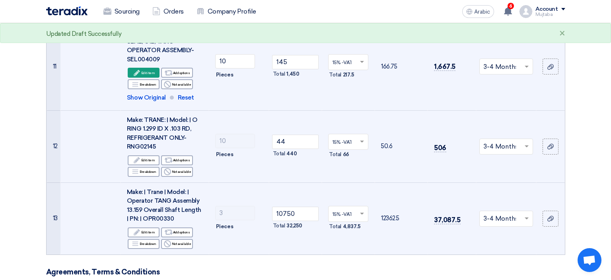
click at [386, 267] on h3 "Agreements, Terms & Conditions" at bounding box center [305, 271] width 519 height 9
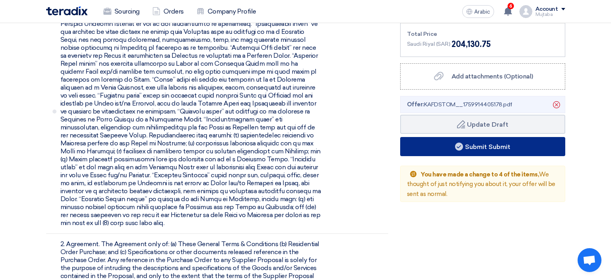
scroll to position [1302, 0]
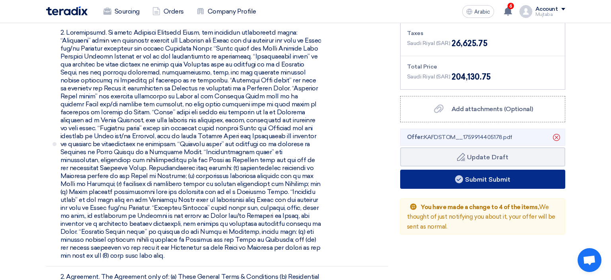
click at [500, 169] on button "Submit Submit" at bounding box center [482, 178] width 165 height 19
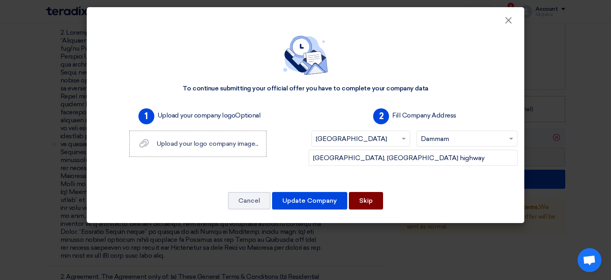
click at [368, 202] on button "Skip" at bounding box center [366, 200] width 34 height 17
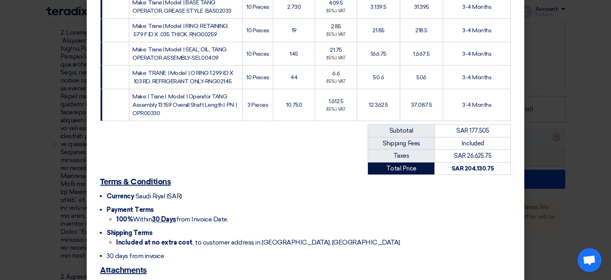
scroll to position [490, 0]
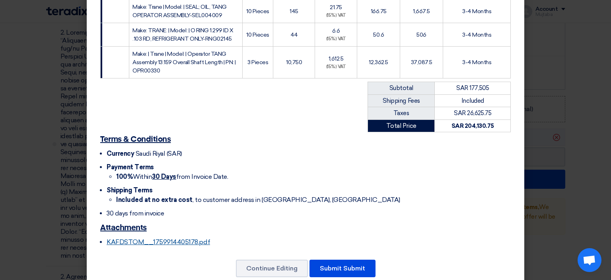
click at [194, 238] on link "KAFDSTOM__1759914405178.pdf" at bounding box center [158, 242] width 103 height 8
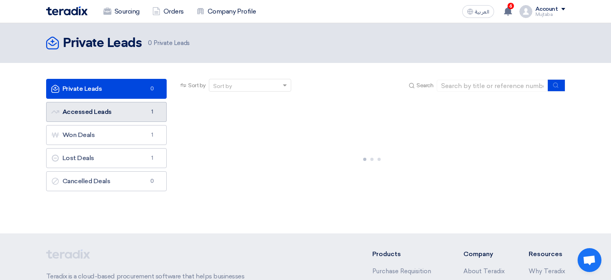
click at [111, 113] on link "Accessed Leads Accessed Leads 1" at bounding box center [106, 112] width 121 height 20
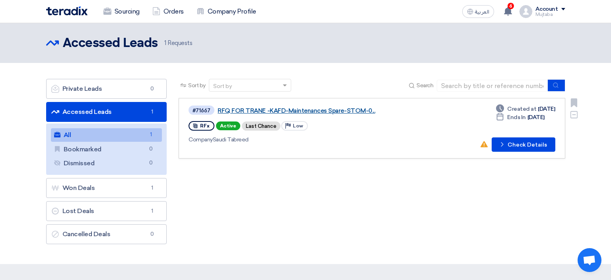
click at [270, 111] on link "RFQ FOR TRANE -KAFD-Maintenances Spare-STOM-0..." at bounding box center [317, 110] width 199 height 7
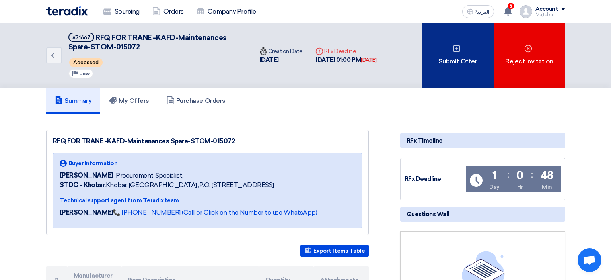
click at [455, 56] on div "Submit Offer" at bounding box center [458, 55] width 72 height 65
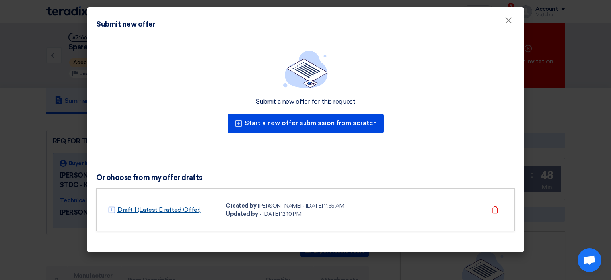
click at [163, 209] on link "Draft 1 (Latest Drafted Offer)" at bounding box center [159, 210] width 84 height 10
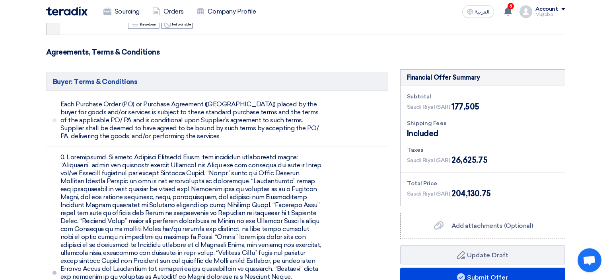
scroll to position [1176, 0]
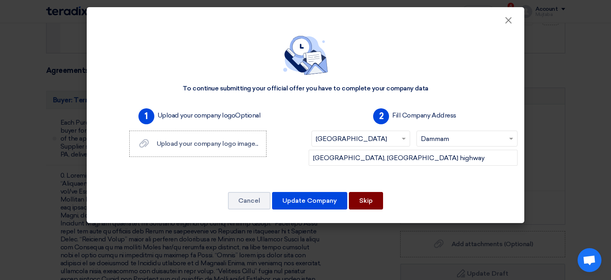
click at [361, 200] on button "Skip" at bounding box center [366, 200] width 34 height 17
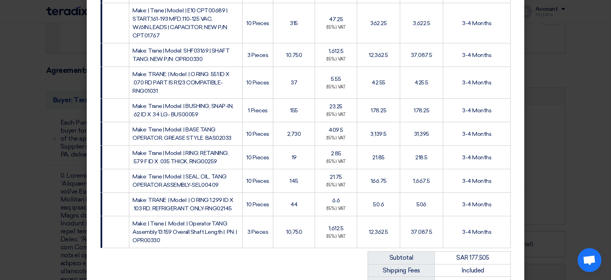
scroll to position [461, 0]
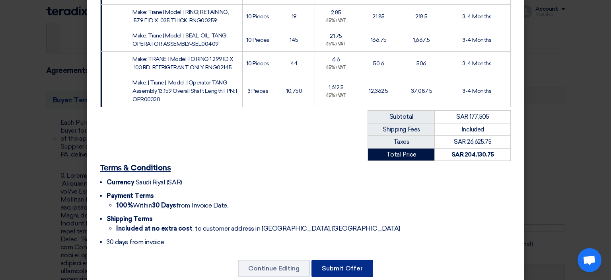
click at [356, 259] on button "Submit Offer" at bounding box center [342, 267] width 62 height 17
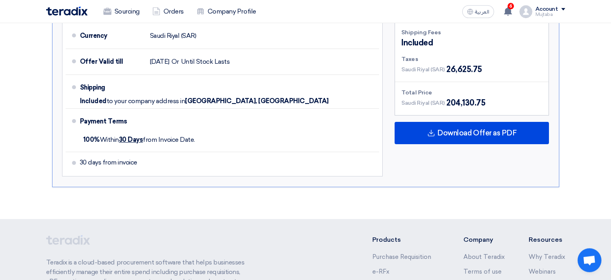
scroll to position [1085, 0]
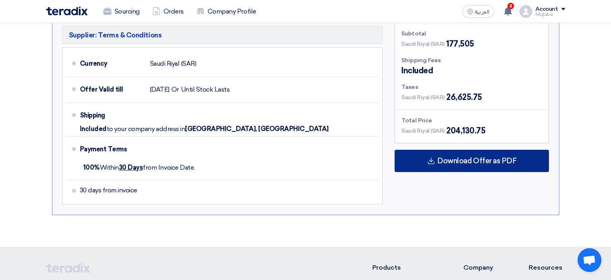
click at [471, 157] on span "Download Offer as PDF" at bounding box center [476, 160] width 79 height 7
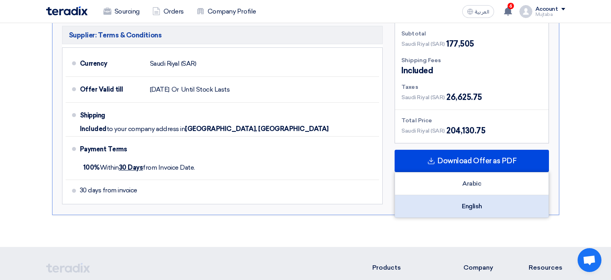
click at [476, 195] on div "English" at bounding box center [472, 206] width 154 height 22
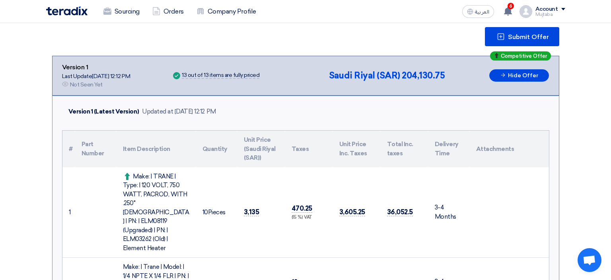
scroll to position [0, 0]
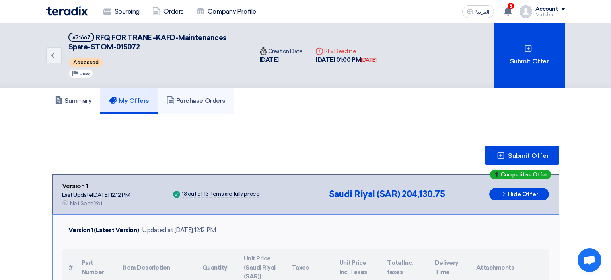
click at [197, 102] on h5 "Purchase Orders" at bounding box center [196, 101] width 59 height 8
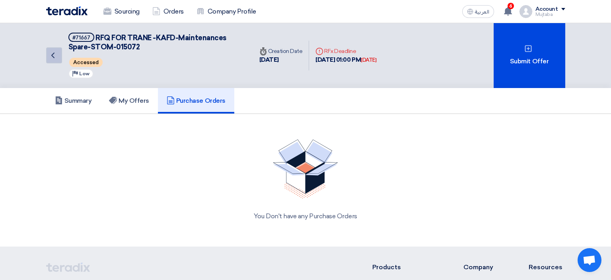
click at [56, 57] on icon "Back" at bounding box center [53, 56] width 10 height 10
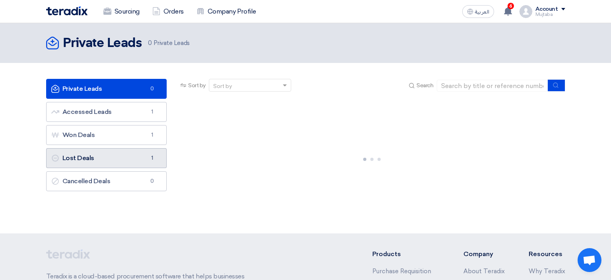
click at [86, 157] on link "Lost Deals Lost Deals 1" at bounding box center [106, 158] width 121 height 20
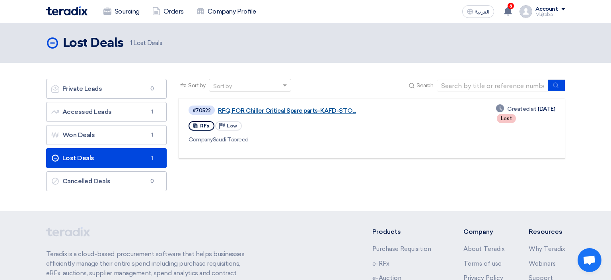
click at [287, 110] on link "RFQ FOR Chiller Critical Spare parts-KAFD-STO..." at bounding box center [317, 110] width 199 height 7
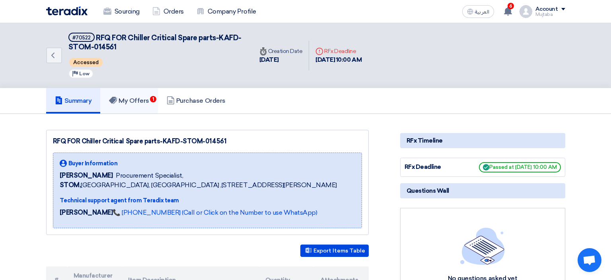
click at [141, 101] on h5 "My Offers 1" at bounding box center [129, 101] width 40 height 8
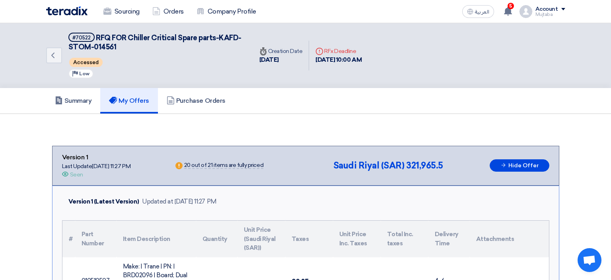
click at [546, 9] on div "Account" at bounding box center [546, 9] width 23 height 7
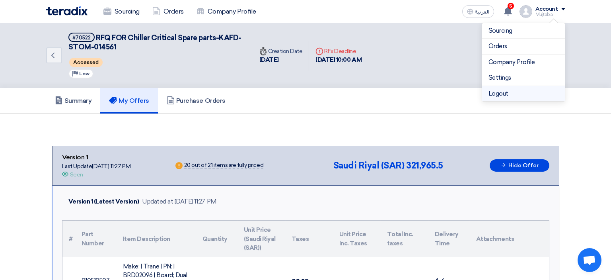
click at [500, 93] on li "Logout" at bounding box center [523, 94] width 83 height 16
